Goal: Information Seeking & Learning: Learn about a topic

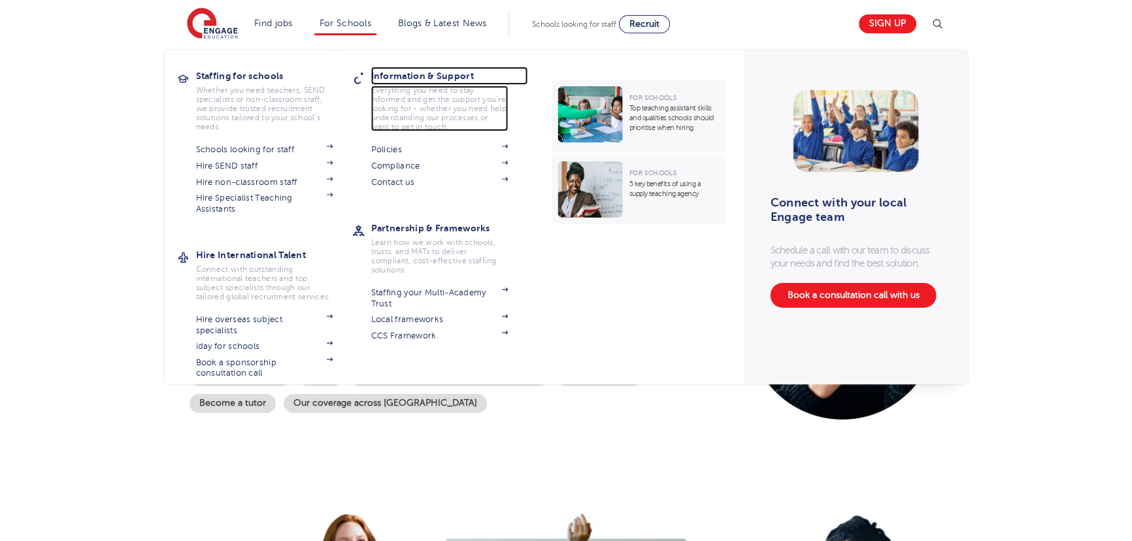
click at [403, 77] on h3 "Information & Support" at bounding box center [449, 76] width 157 height 18
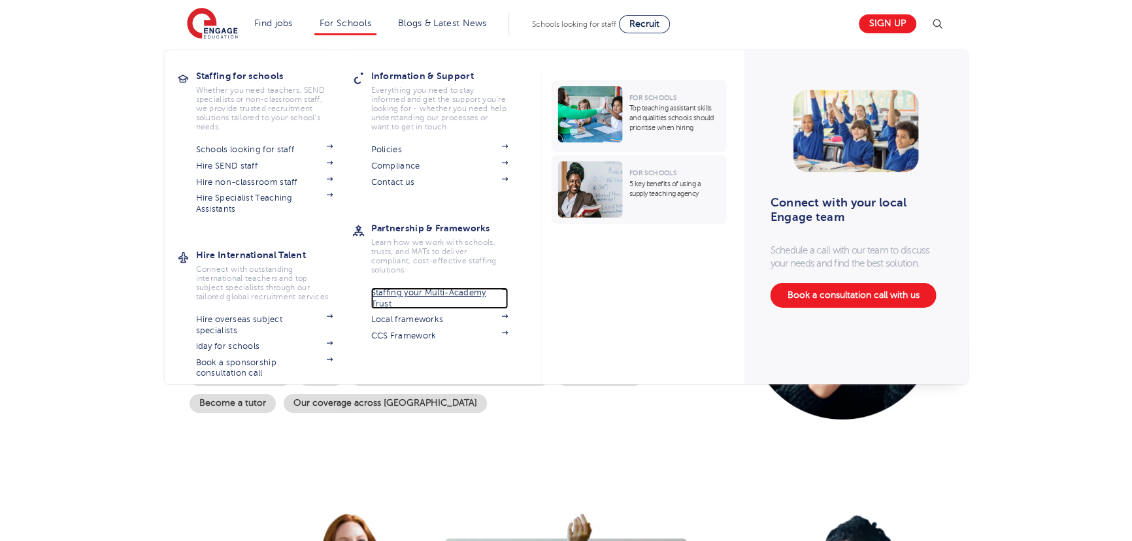
click at [429, 288] on link "Staffing your Multi-Academy Trust" at bounding box center [439, 299] width 137 height 22
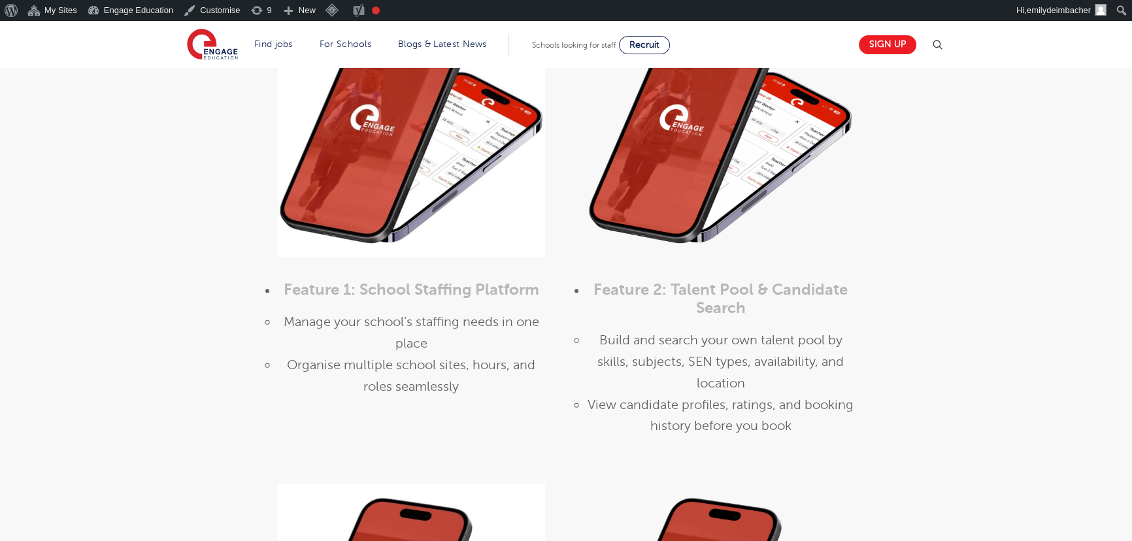
scroll to position [1247, 0]
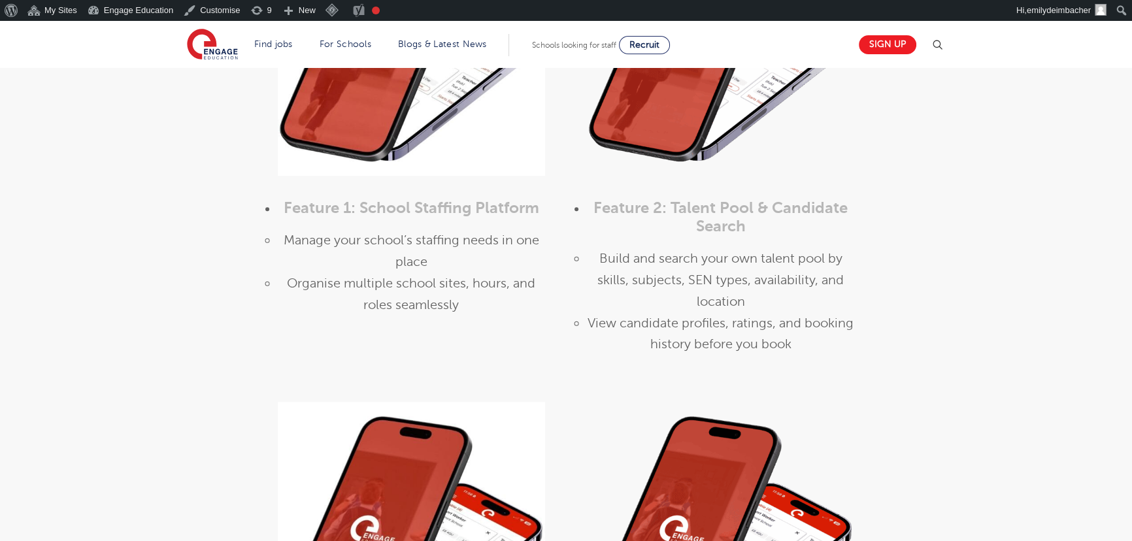
click at [71, 276] on div "Feature 1: School Staffing Platform Manage your school’s staffing needs in one …" at bounding box center [566, 144] width 1132 height 493
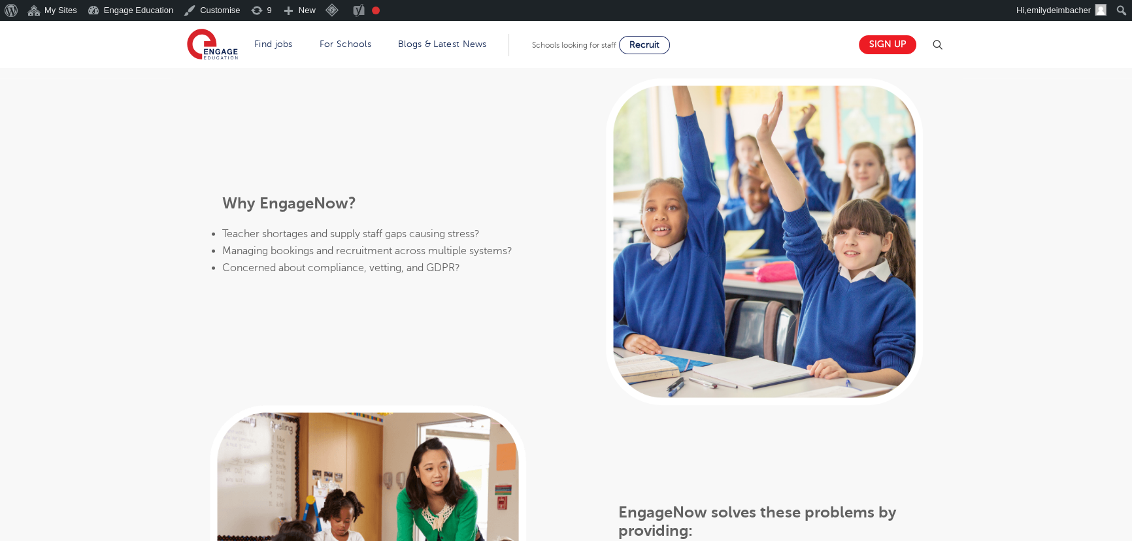
scroll to position [237, 0]
